Goal: Communication & Community: Answer question/provide support

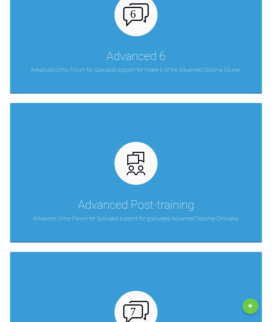
click at [191, 219] on p "Advanced Ortho Forum for Specialist support for graduated Advanced Diploma Clin…" at bounding box center [135, 218] width 205 height 9
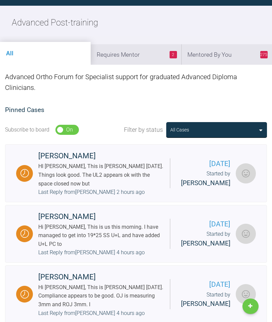
click at [223, 55] on li "275 Mentored By You" at bounding box center [226, 54] width 91 height 20
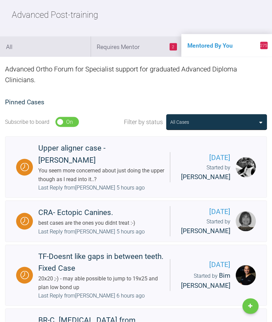
scroll to position [72, 0]
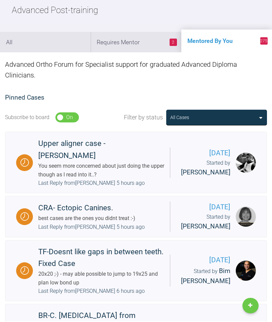
click at [70, 179] on div "Last Reply from [PERSON_NAME] 5 hours ago" at bounding box center [91, 183] width 106 height 9
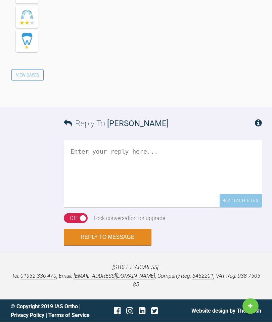
scroll to position [3071, 0]
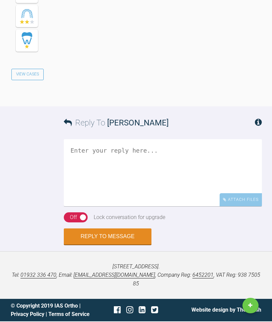
click at [200, 189] on textarea at bounding box center [163, 173] width 198 height 67
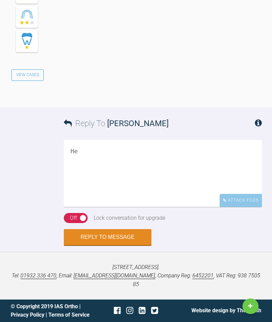
type textarea "H"
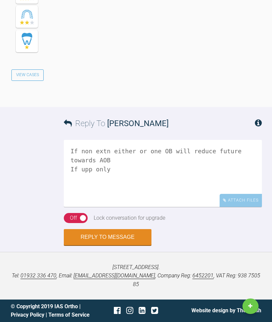
click at [139, 180] on textarea "If non extn either or one OB will reduce future towards AOB If upp only" at bounding box center [163, 173] width 198 height 67
click at [140, 187] on textarea "If non extn either or one OB will reduce future towards AOB If upp only" at bounding box center [163, 173] width 198 height 67
click at [109, 207] on textarea "If non extn either or one arch Both arches -OB will reduce future towards AOB I…" at bounding box center [163, 173] width 198 height 67
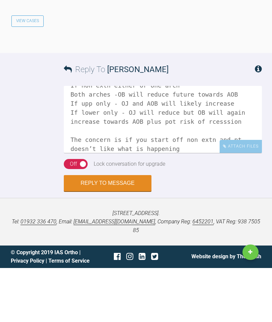
scroll to position [12, 0]
click at [152, 183] on textarea "If non extn either or one arch Both arches -OB will reduce future towards AOB I…" at bounding box center [163, 173] width 198 height 67
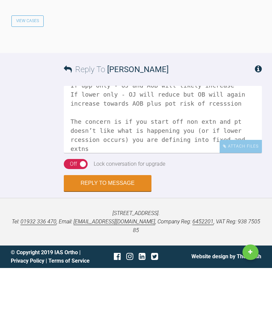
scroll to position [39, 0]
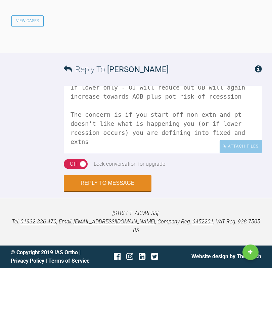
click at [109, 162] on textarea "If non extn either or one arch Both arches -OB will reduce future towards AOB I…" at bounding box center [163, 173] width 198 height 67
click at [114, 153] on textarea "If non extn either or one arch Both arches -OB will reduce future towards AOB I…" at bounding box center [163, 173] width 198 height 67
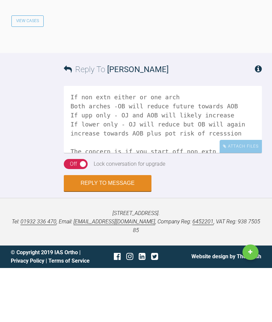
scroll to position [0, 0]
click at [168, 140] on textarea "If non extn either or one arch Both arches -OB will reduce future towards AOB I…" at bounding box center [163, 173] width 198 height 67
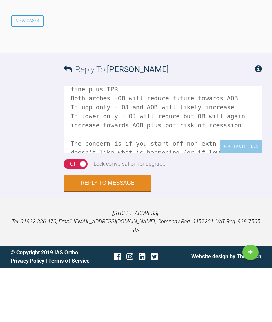
scroll to position [18, 0]
click at [162, 152] on textarea "If non extn either or one arch - Aligners would be fine plus IPR Both arches -O…" at bounding box center [163, 173] width 198 height 67
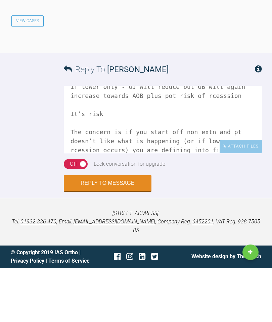
scroll to position [51, 0]
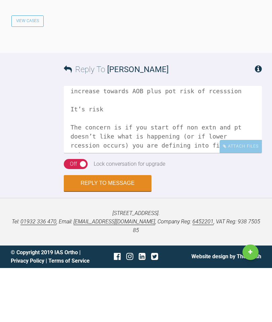
click at [154, 176] on textarea "If non extn either or one arch - Aligners would be fine plus IPR Both arches -O…" at bounding box center [163, 173] width 198 height 67
click at [110, 140] on textarea "If non extn either or one arch - Aligners would be fine plus IPR Both arches -O…" at bounding box center [163, 173] width 198 height 67
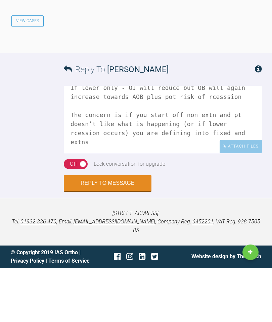
scroll to position [53, 0]
click at [107, 160] on textarea "If non extn either or one arch - Aligners would be fine plus IPR Both arches -O…" at bounding box center [163, 173] width 198 height 67
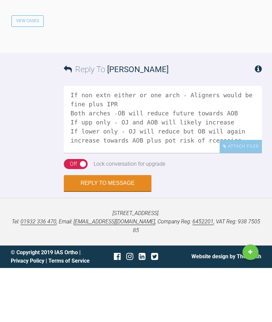
scroll to position [2, 0]
click at [153, 140] on textarea "If non extn either or one arch - Aligners would be fine plus IPR Both arches -O…" at bounding box center [163, 173] width 198 height 67
click at [201, 140] on textarea "If non extn either or one arch - ie Aligners would be fine plus IPR Both arches…" at bounding box center [163, 173] width 198 height 67
click at [215, 140] on textarea "If non extn either or one arch - ie Aligners would be fine plus IPR Both arches…" at bounding box center [163, 173] width 198 height 67
click at [117, 140] on textarea "If non extn either or one arch - ie Aligners plus IPR Both arches -OB will redu…" at bounding box center [163, 173] width 198 height 67
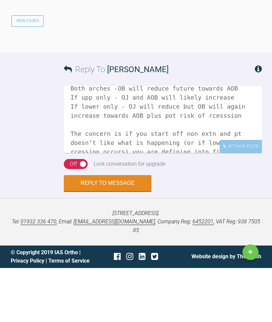
scroll to position [29, 0]
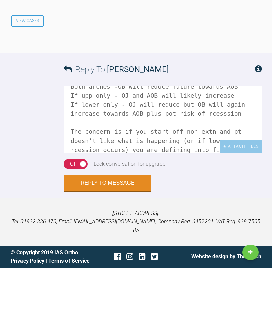
click at [169, 142] on textarea "If non extn either both or one arch - ie Aligners plus IPR Both arches -OB will…" at bounding box center [163, 173] width 198 height 67
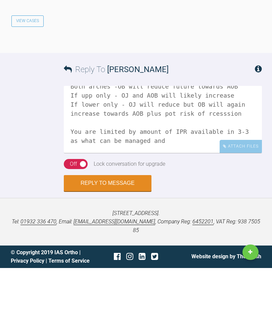
click at [112, 157] on textarea "If non extn either both or one arch - ie Aligners plus IPR Both arches -OB will…" at bounding box center [163, 173] width 198 height 67
click at [126, 161] on textarea "If non extn either both or one arch - ie Aligners plus IPR Both arches -OB will…" at bounding box center [163, 173] width 198 height 67
click at [122, 168] on textarea "If non extn either both or one arch - ie Aligners plus IPR Both arches -OB will…" at bounding box center [163, 173] width 198 height 67
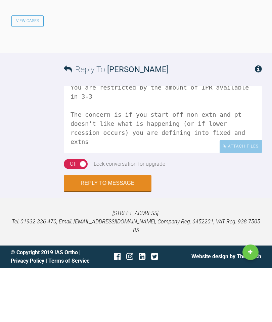
scroll to position [82, 0]
click at [127, 142] on textarea "If non extn either both or one arch - ie Aligners plus IPR Both arches -OB will…" at bounding box center [163, 173] width 198 height 67
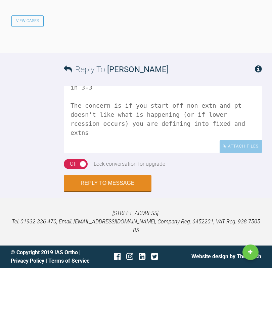
scroll to position [84, 0]
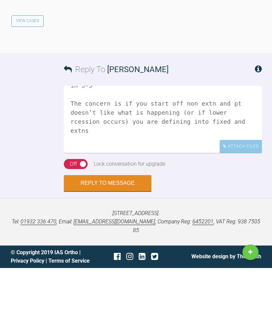
click at [134, 153] on textarea "If non extn either both or one arch - ie Aligners plus IPR Both arches -OB will…" at bounding box center [163, 173] width 198 height 67
click at [78, 153] on textarea "If non extn either both or one arch - ie Aligners plus IPR Both arches -OB will…" at bounding box center [163, 173] width 198 height 67
click at [241, 168] on textarea "If non extn either both or one arch - ie Aligners plus IPR Both arches -OB will…" at bounding box center [163, 173] width 198 height 67
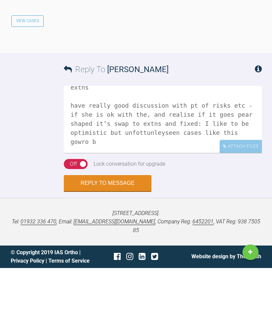
scroll to position [136, 0]
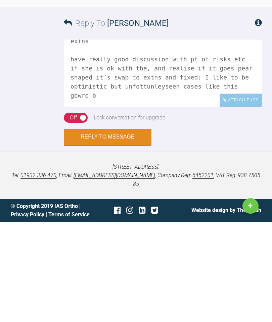
type textarea "If non extn either both or one arch - ie Aligners plus IPR Both arches -OB will…"
click at [111, 229] on button "Reply to Message" at bounding box center [108, 237] width 88 height 16
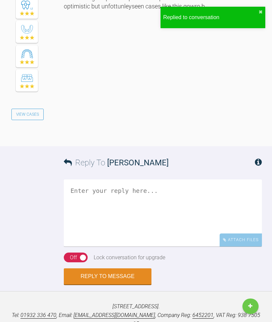
scroll to position [3525, 0]
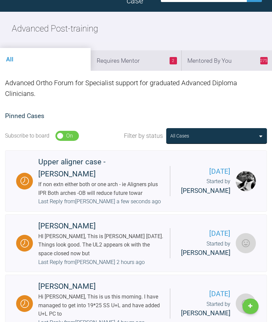
scroll to position [54, 0]
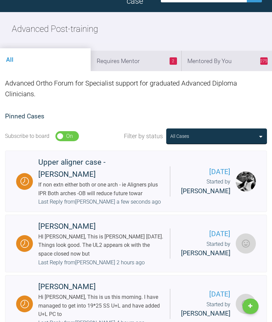
click at [139, 61] on li "2 Requires Mentor" at bounding box center [136, 61] width 91 height 20
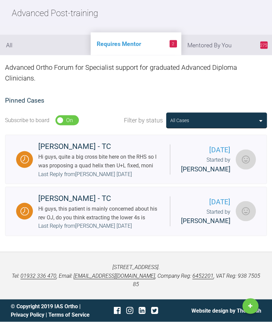
scroll to position [103, 0]
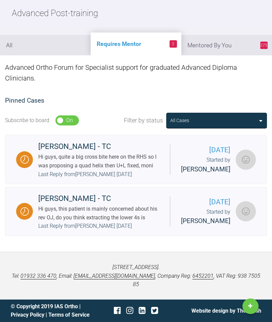
click at [96, 216] on div "Hi guys, this patient is mainly concerned about his rev OJ, do you think extrac…" at bounding box center [101, 213] width 126 height 17
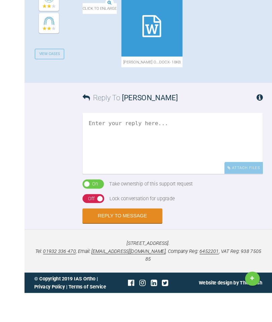
scroll to position [523, 0]
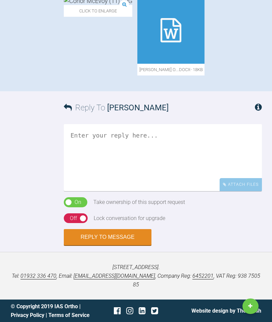
click at [178, 42] on icon at bounding box center [170, 30] width 21 height 24
click at [134, 191] on textarea at bounding box center [163, 157] width 198 height 67
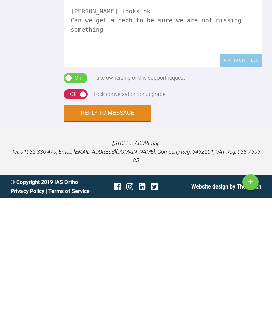
type textarea "[PERSON_NAME] looks ok Can we get a ceph to be sure we are not missing something"
click at [111, 229] on button "Reply to Message" at bounding box center [108, 237] width 88 height 16
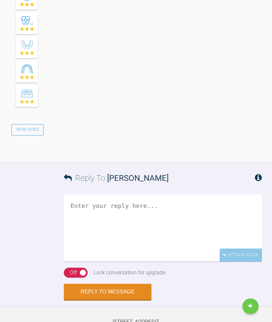
scroll to position [656, 0]
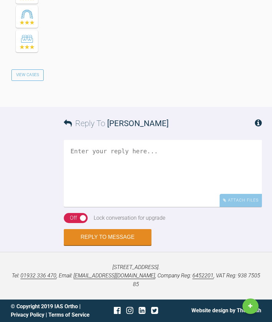
scroll to position [869, 0]
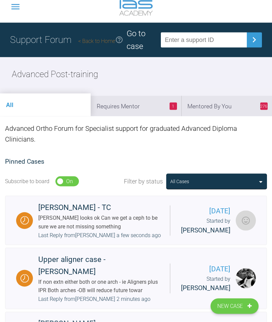
click at [140, 107] on li "1 Requires Mentor" at bounding box center [136, 106] width 91 height 20
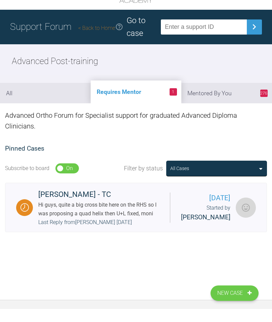
click at [142, 229] on div "Hi guys, quite a big cross bite here on the RHS so I was proposing a quad helix…" at bounding box center [101, 222] width 126 height 17
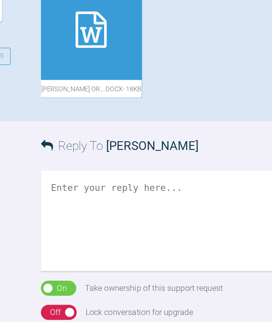
scroll to position [233, 0]
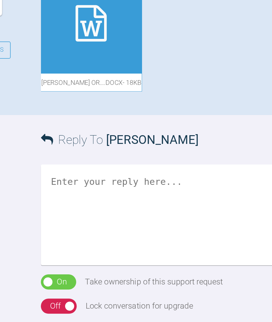
click at [108, 117] on icon at bounding box center [97, 105] width 21 height 24
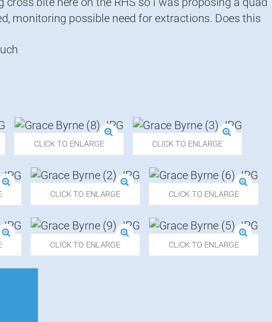
scroll to position [157, 0]
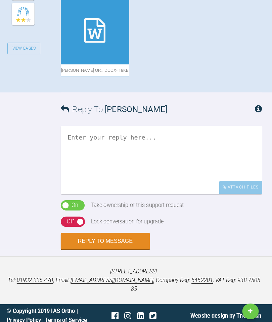
click at [132, 191] on textarea at bounding box center [163, 157] width 198 height 67
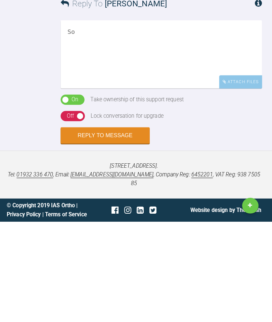
type textarea "S"
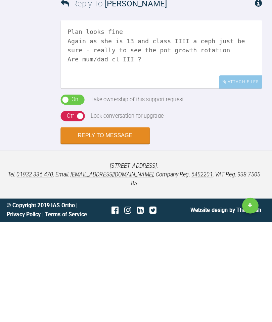
type textarea "Plan looks fine Again as she is 13 and class IIII a ceph just be sure - really …"
click at [117, 229] on button "Reply to Message" at bounding box center [108, 237] width 88 height 16
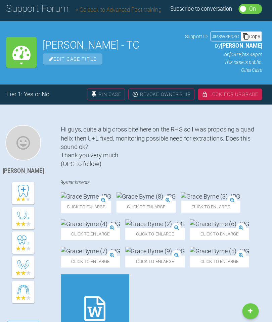
scroll to position [35, 0]
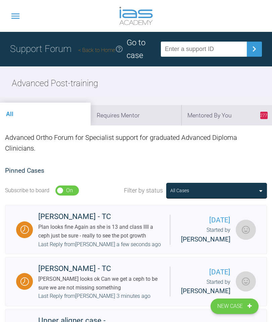
click at [102, 52] on link "Back to Home" at bounding box center [96, 50] width 37 height 6
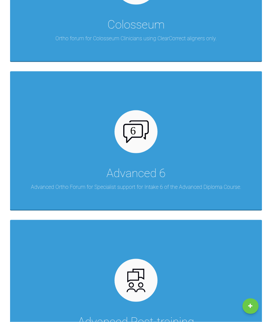
scroll to position [515, 0]
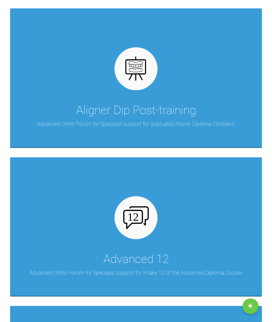
click at [143, 226] on div at bounding box center [135, 217] width 43 height 43
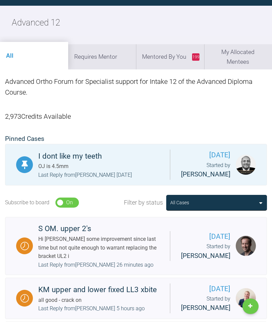
click at [172, 59] on li "199 Mentored By You" at bounding box center [170, 56] width 68 height 25
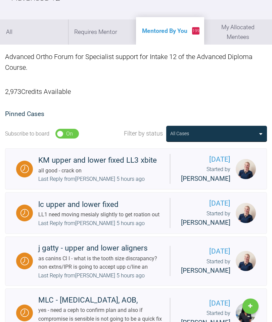
scroll to position [0, 0]
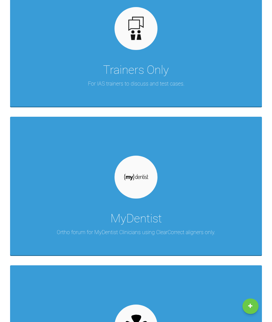
scroll to position [163, 0]
